Goal: Task Accomplishment & Management: Manage account settings

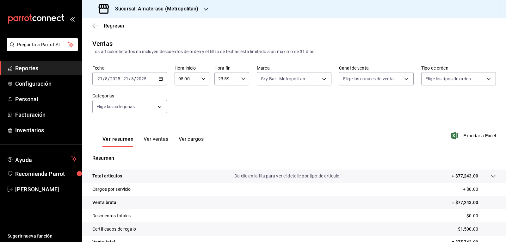
scroll to position [32, 0]
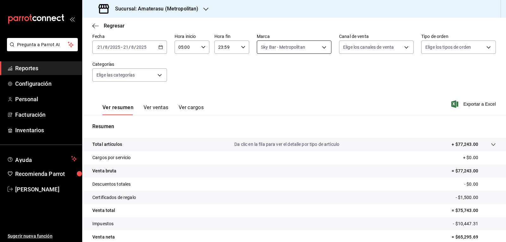
click at [271, 53] on body "Pregunta a Parrot AI Reportes Configuración Personal Facturación Inventarios Ay…" at bounding box center [253, 121] width 506 height 242
click at [265, 107] on label at bounding box center [263, 107] width 8 height 6
click at [265, 107] on input "checkbox" at bounding box center [262, 107] width 6 height 6
checkbox input "true"
type input "f3afaab8-8c3d-4e49-a299-af9bdf6027b2"
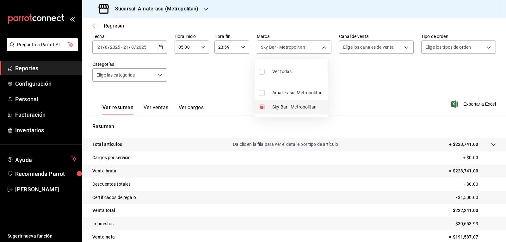
click at [261, 108] on input "checkbox" at bounding box center [262, 107] width 6 height 6
checkbox input "false"
click at [262, 91] on input "checkbox" at bounding box center [262, 93] width 6 height 6
checkbox input "true"
type input "e4cd7fcb-d45b-43ae-a99f-ad4ccfcd9032"
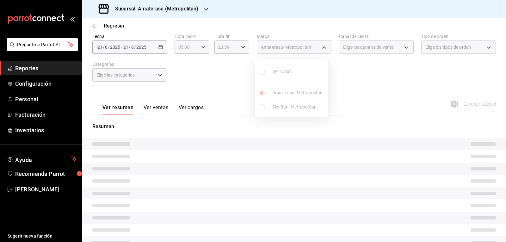
click at [348, 89] on div at bounding box center [253, 121] width 506 height 242
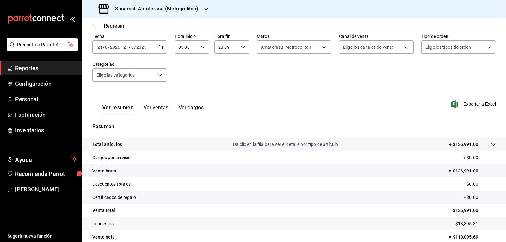
click at [348, 89] on div "Fecha [DATE] [DATE] - [DATE] [DATE] Hora inicio 05:00 Hora inicio Hora fin 23:5…" at bounding box center [294, 62] width 404 height 56
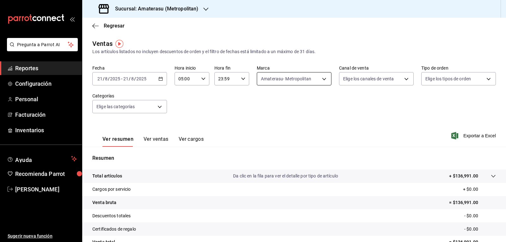
click at [286, 83] on body "Pregunta a Parrot AI Reportes Configuración Personal Facturación Inventarios Ay…" at bounding box center [253, 121] width 506 height 242
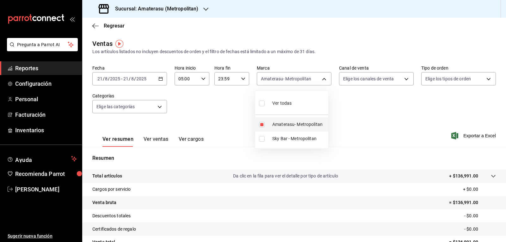
click at [261, 122] on input "checkbox" at bounding box center [262, 125] width 6 height 6
checkbox input "false"
click at [262, 140] on input "checkbox" at bounding box center [262, 139] width 6 height 6
checkbox input "true"
type input "f3afaab8-8c3d-4e49-a299-af9bdf6027b2"
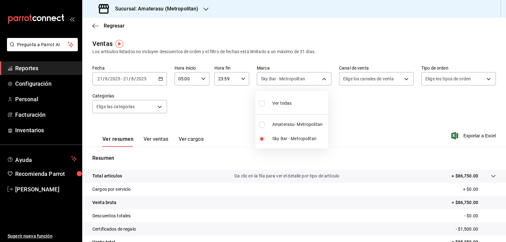
click at [350, 132] on div at bounding box center [253, 121] width 506 height 242
click at [350, 132] on div "Ver resumen Ver ventas Ver cargos Exportar a Excel" at bounding box center [294, 134] width 424 height 26
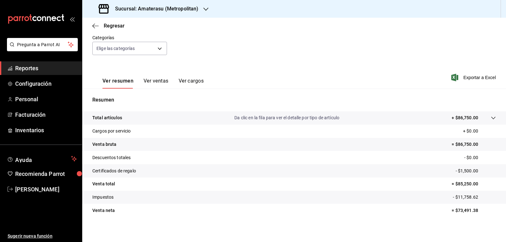
scroll to position [61, 0]
